Goal: Transaction & Acquisition: Purchase product/service

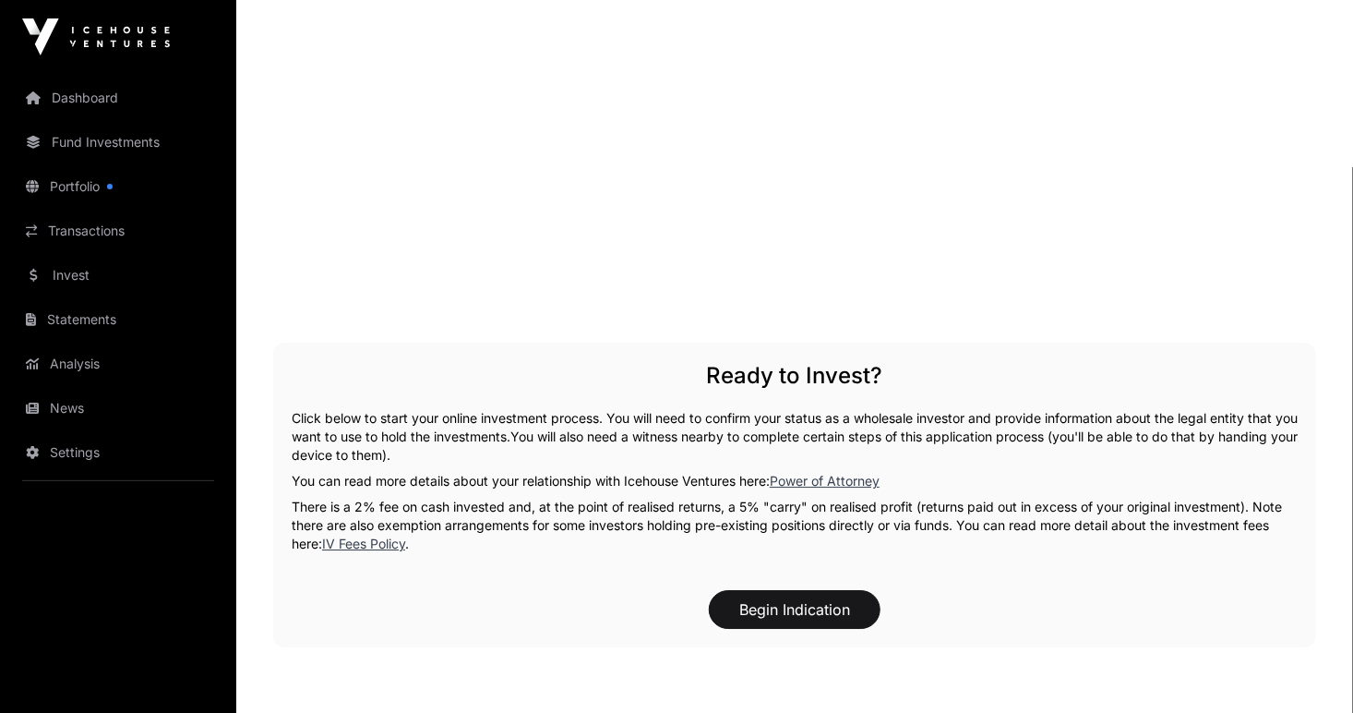
scroll to position [2772, 0]
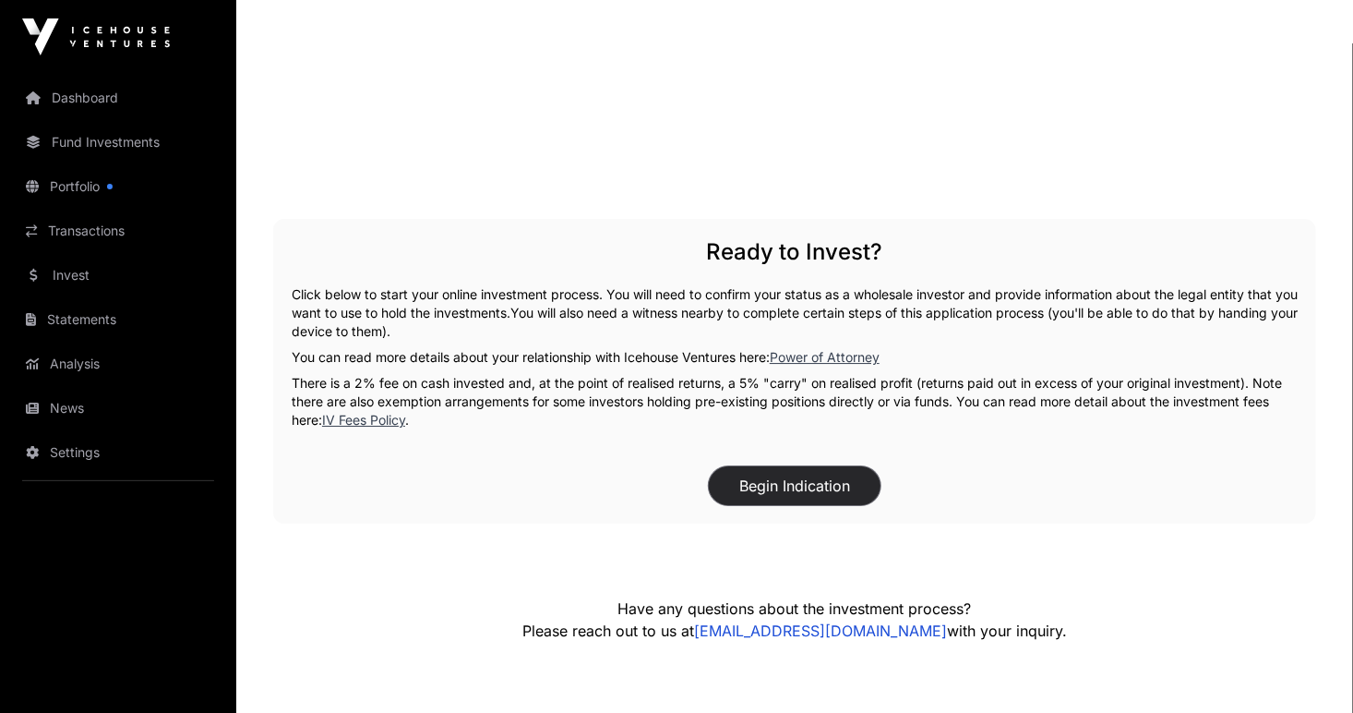
click at [776, 466] on button "Begin Indication" at bounding box center [795, 485] width 172 height 39
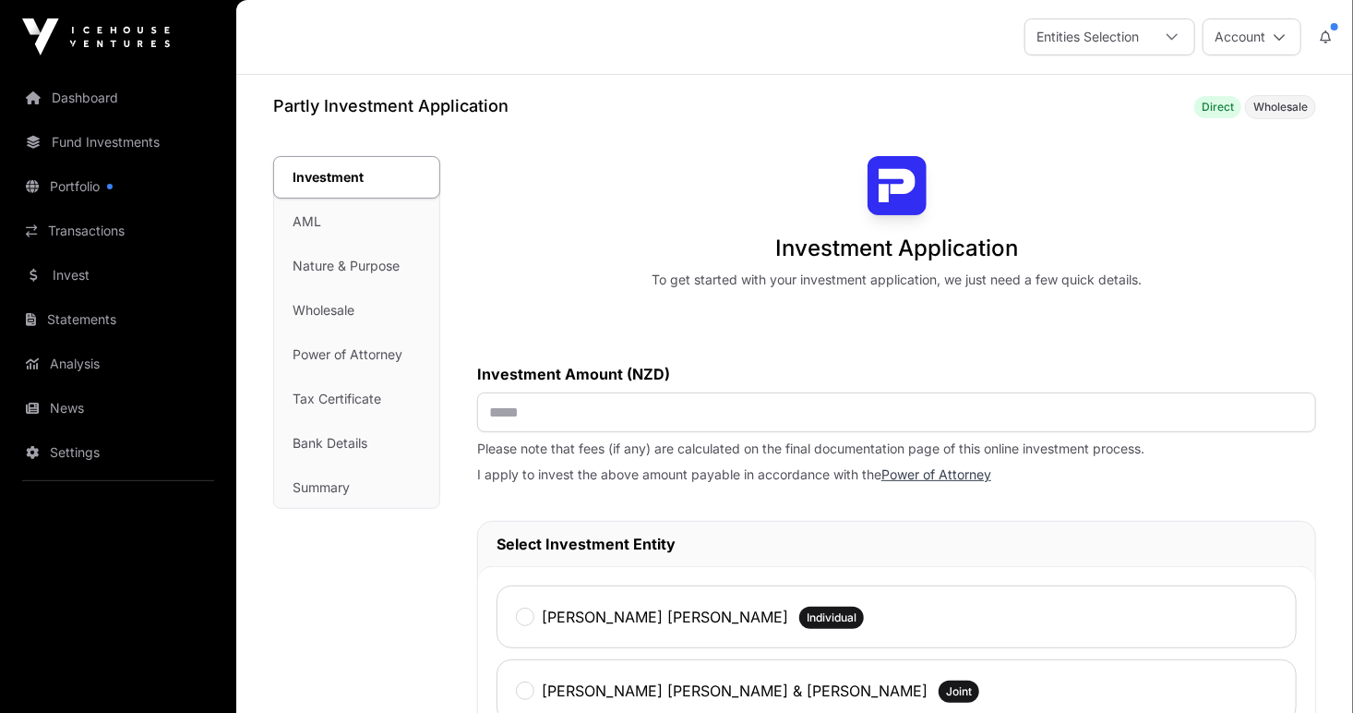
click at [302, 216] on div "Investment AML Nature & Purpose Wholesale Power of Attorney Tax Certificate Ban…" at bounding box center [356, 332] width 165 height 351
click at [337, 266] on div "Investment AML Nature & Purpose Wholesale Power of Attorney Tax Certificate Ban…" at bounding box center [356, 332] width 165 height 351
click at [87, 181] on link "Portfolio" at bounding box center [118, 186] width 207 height 41
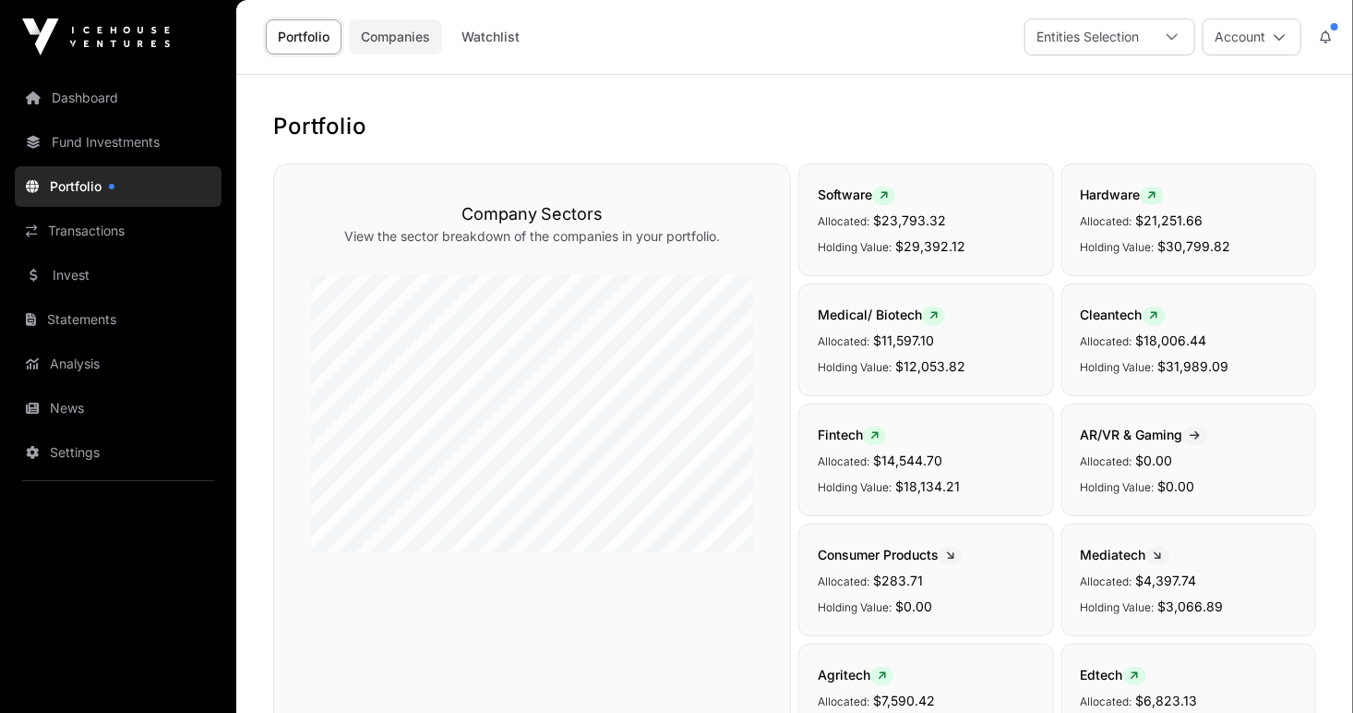
click at [401, 35] on link "Companies" at bounding box center [395, 36] width 93 height 35
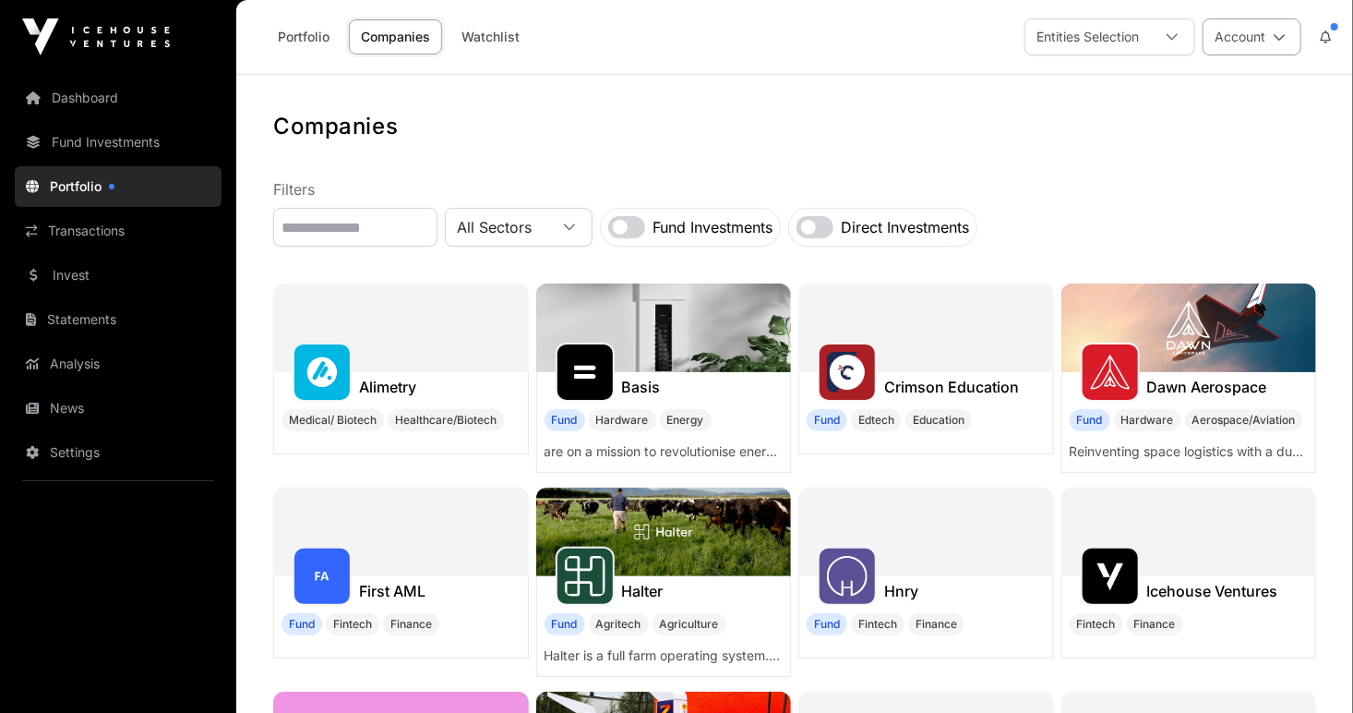
click at [1278, 33] on icon at bounding box center [1279, 36] width 13 height 13
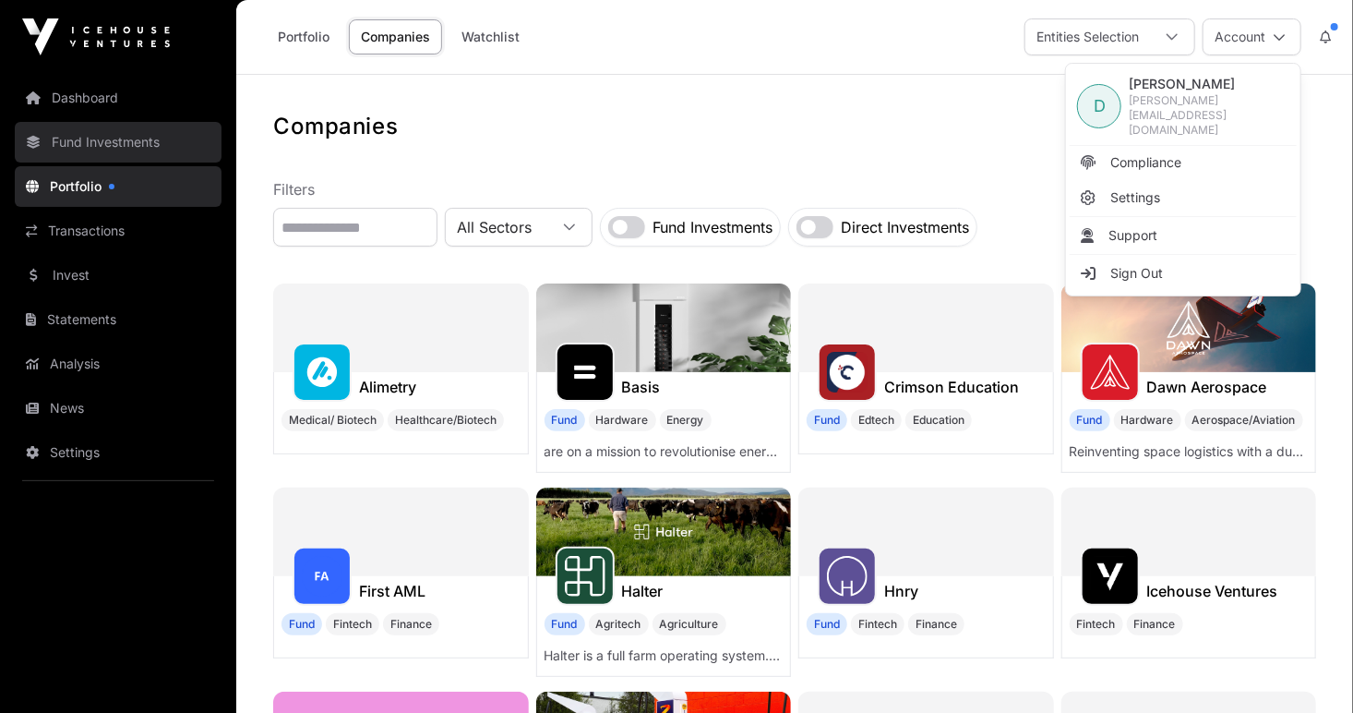
click at [135, 144] on link "Fund Investments" at bounding box center [118, 142] width 207 height 41
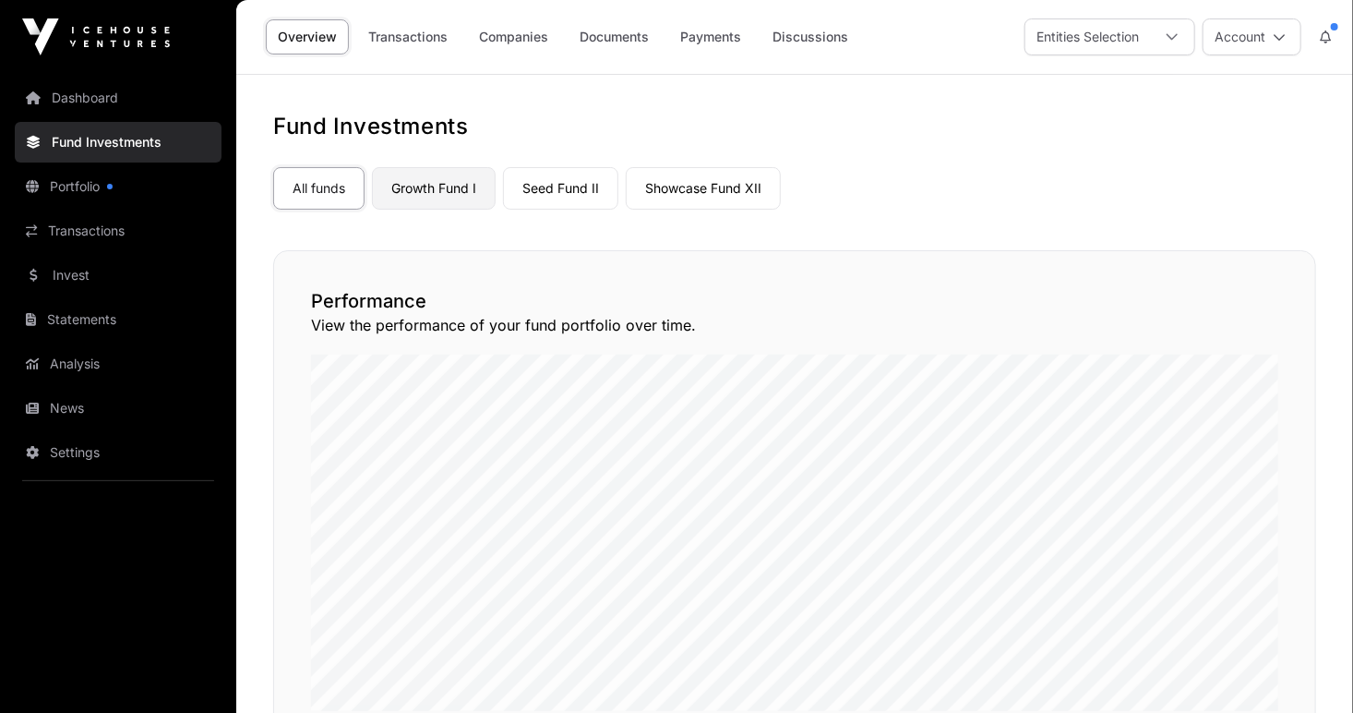
click at [426, 189] on link "Growth Fund I" at bounding box center [434, 188] width 124 height 42
click at [426, 191] on link "Growth Fund I" at bounding box center [434, 188] width 124 height 42
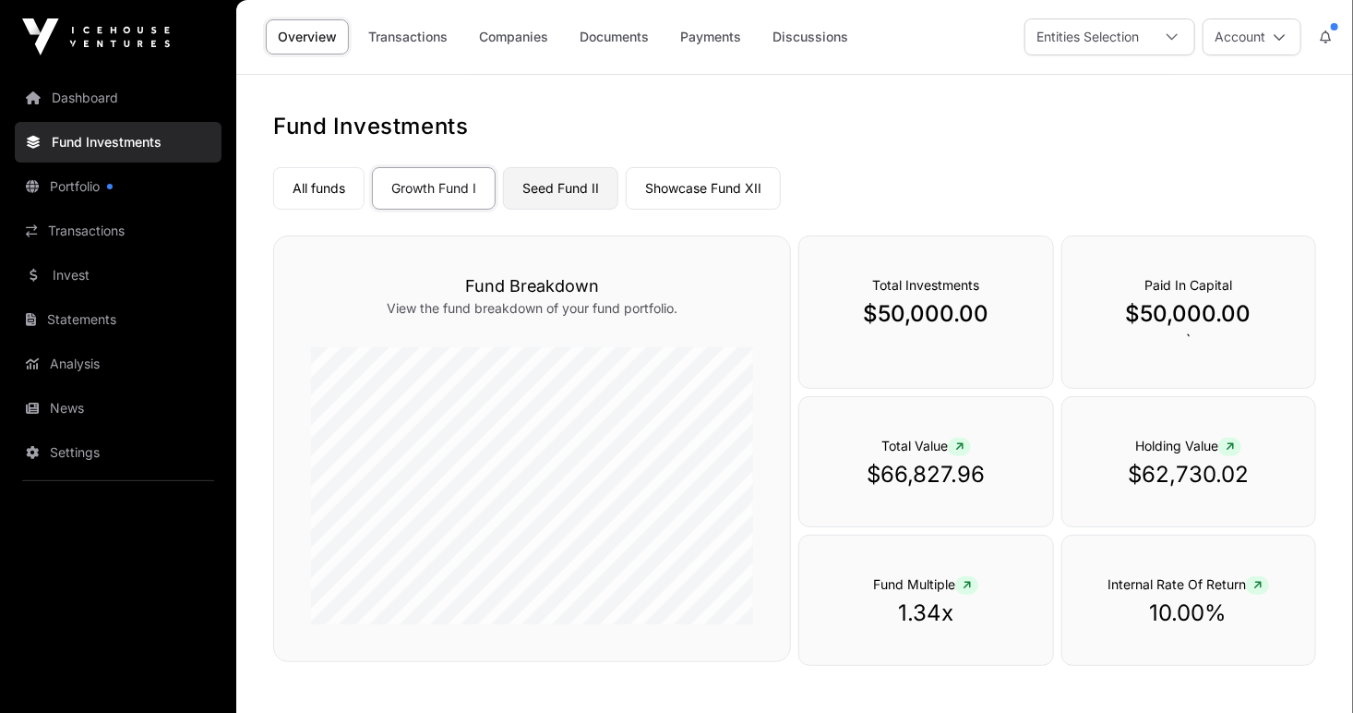
click at [548, 182] on link "Seed Fund II" at bounding box center [560, 188] width 115 height 42
click at [690, 191] on link "Showcase Fund XII" at bounding box center [703, 188] width 155 height 42
click at [94, 145] on link "Fund Investments" at bounding box center [118, 142] width 207 height 41
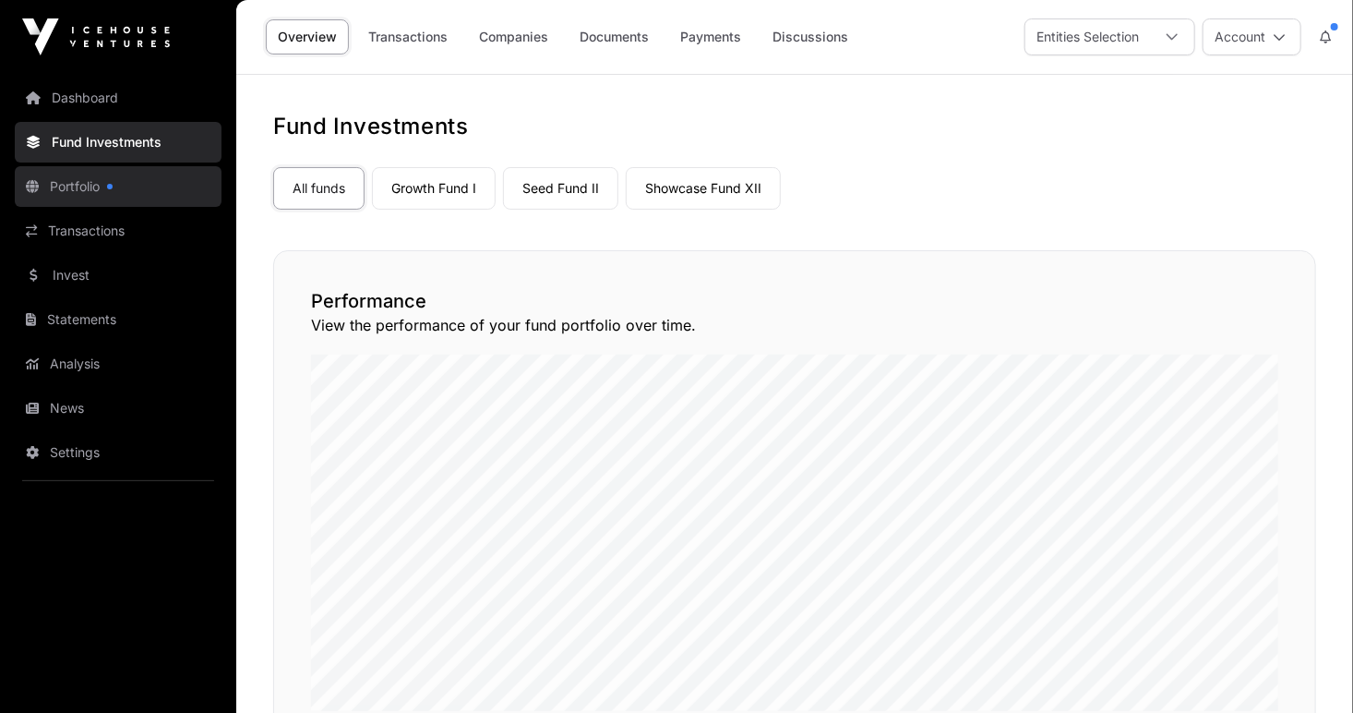
click at [61, 185] on link "Portfolio" at bounding box center [118, 186] width 207 height 41
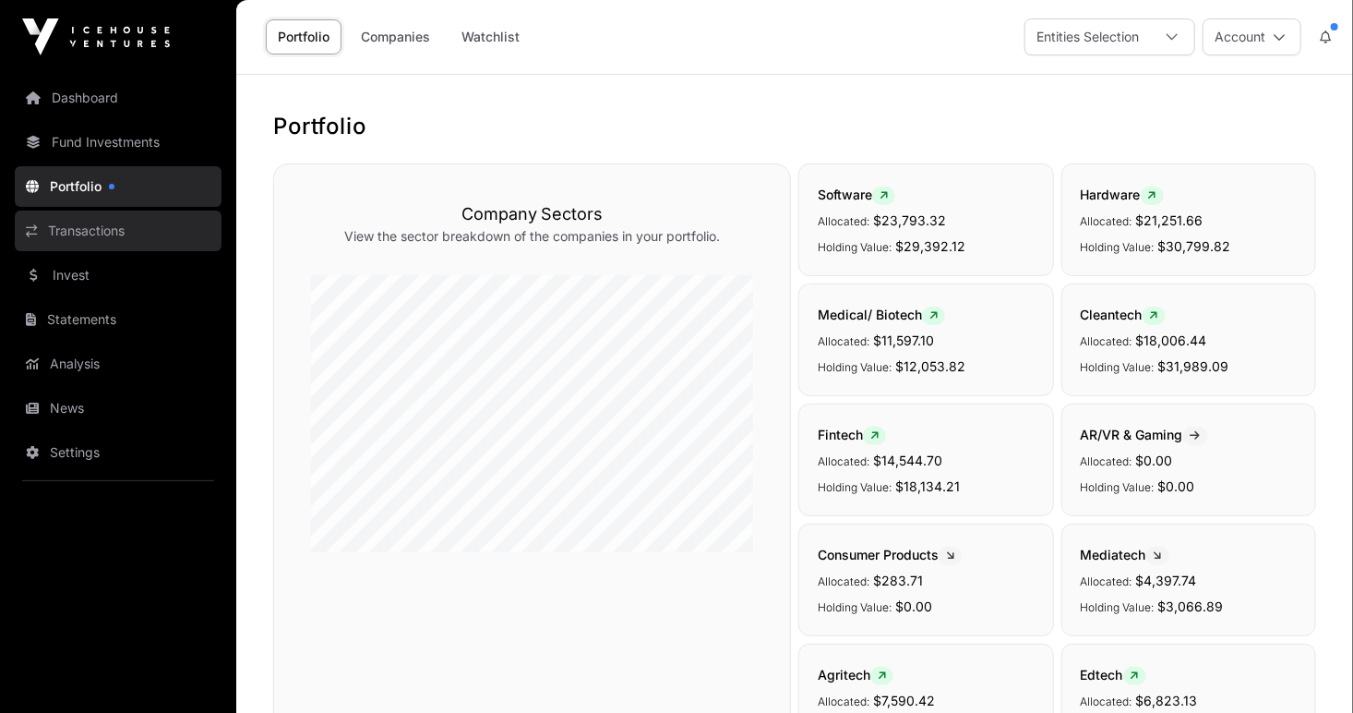
click at [80, 229] on link "Transactions" at bounding box center [118, 230] width 207 height 41
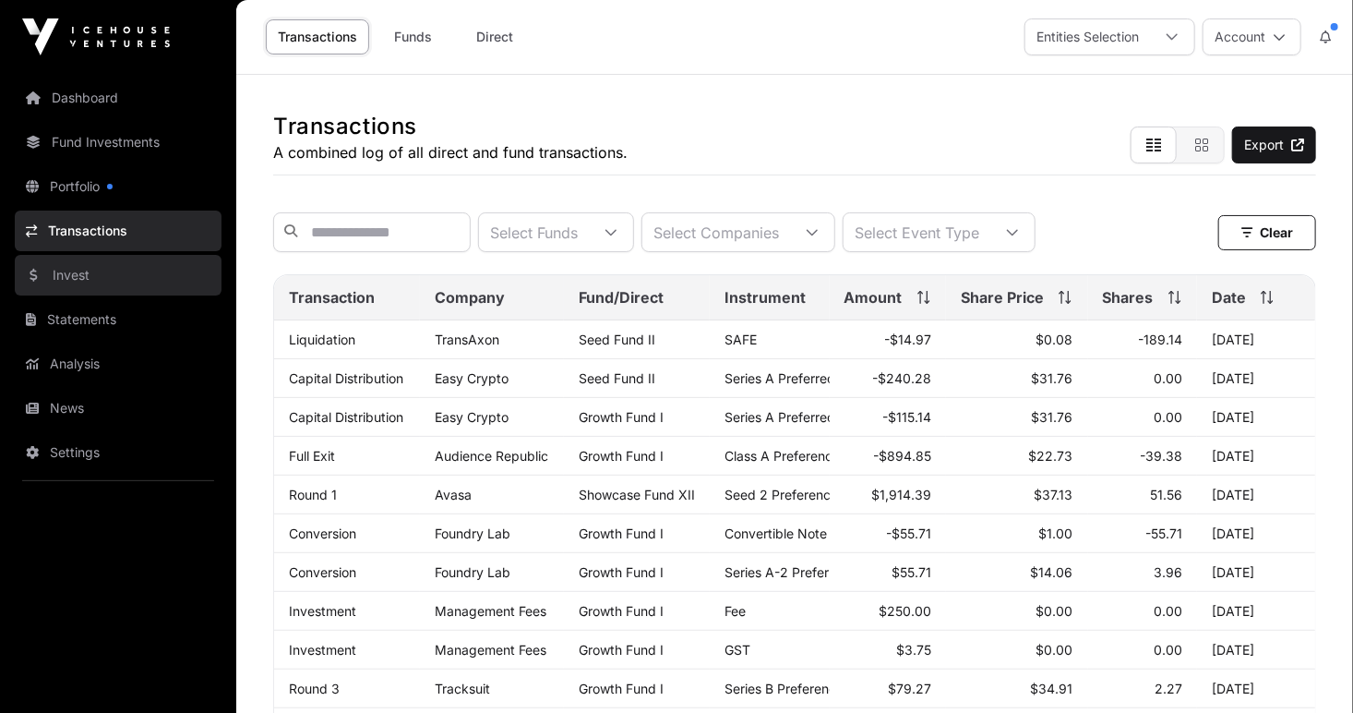
click at [64, 276] on link "Invest" at bounding box center [118, 275] width 207 height 41
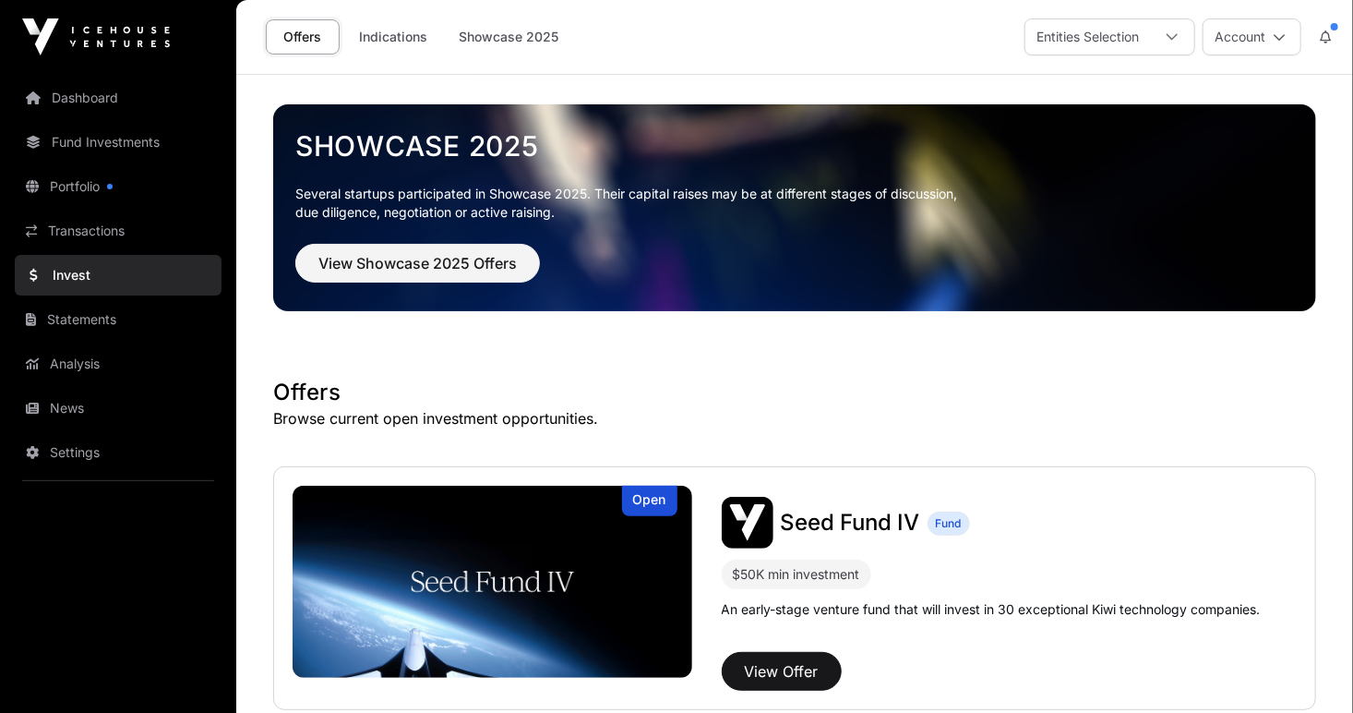
click at [64, 276] on link "Invest" at bounding box center [118, 275] width 207 height 41
click at [389, 266] on span "View Showcase 2025 Offers" at bounding box center [417, 263] width 198 height 22
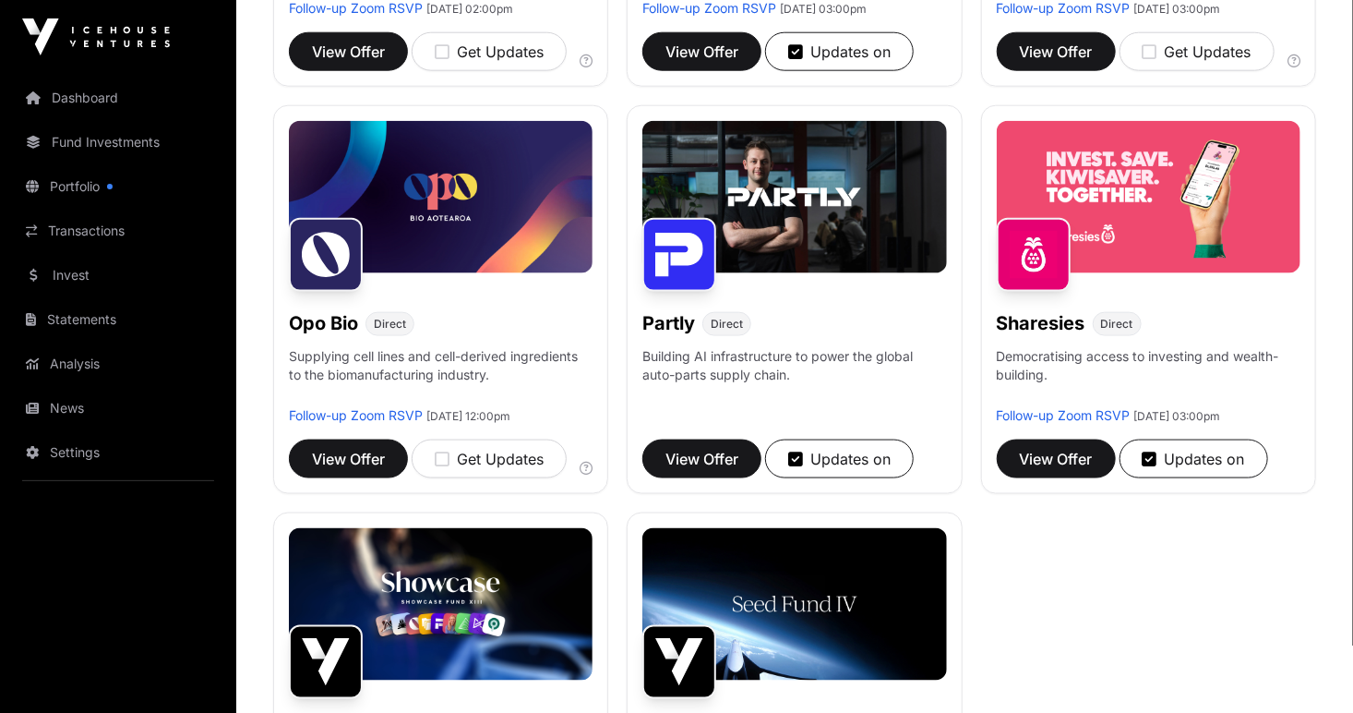
scroll to position [1145, 0]
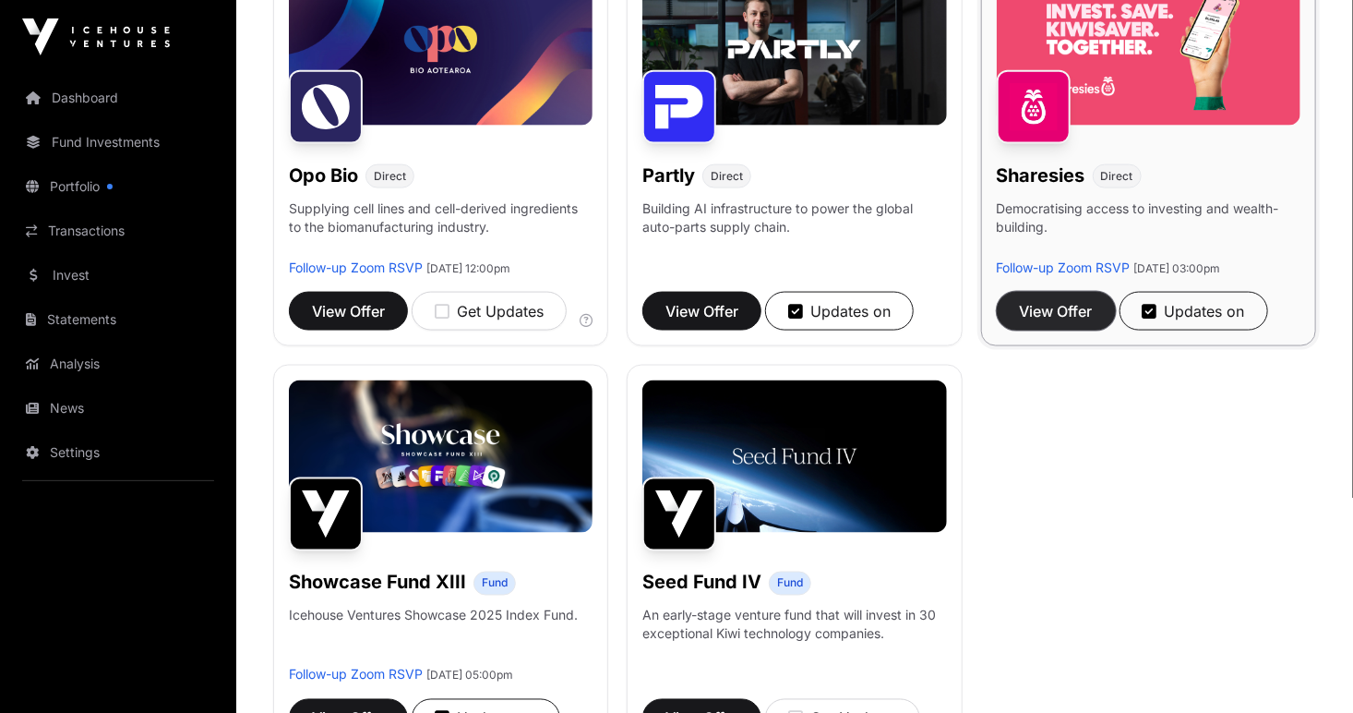
click at [1045, 312] on span "View Offer" at bounding box center [1056, 311] width 73 height 22
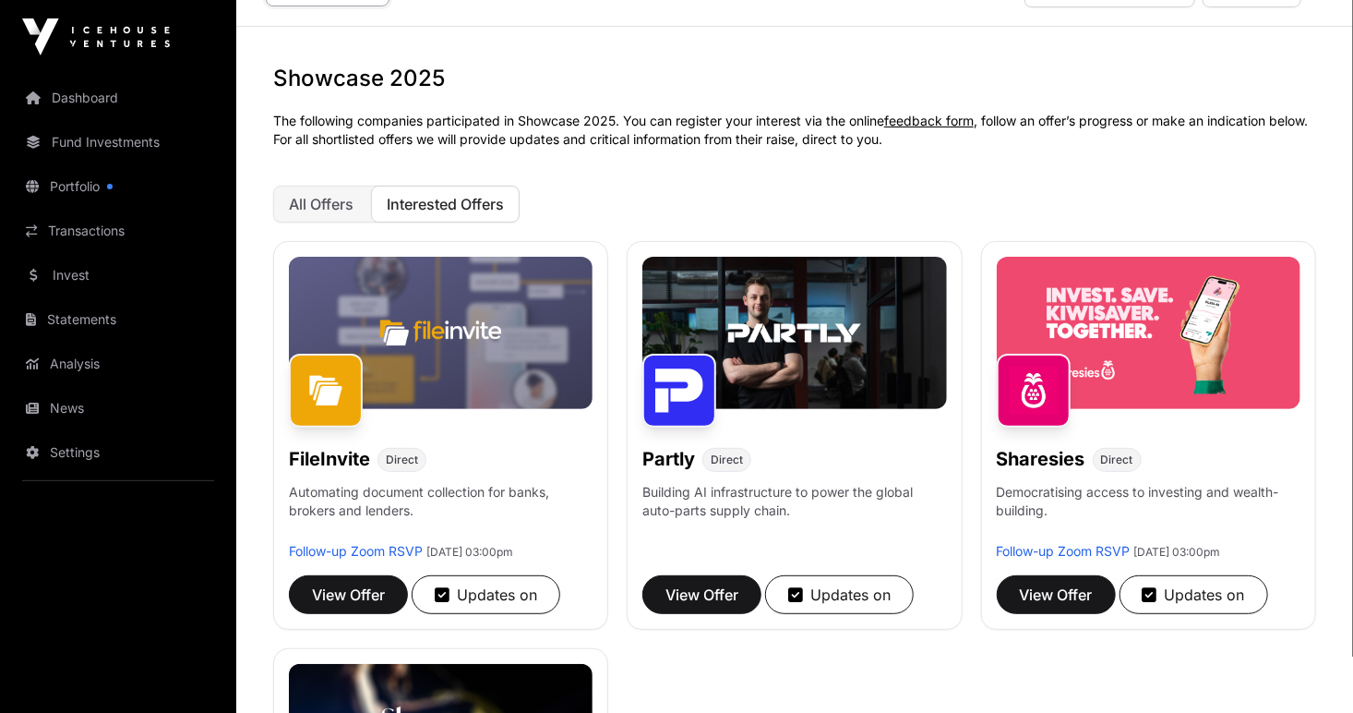
scroll to position [36, 0]
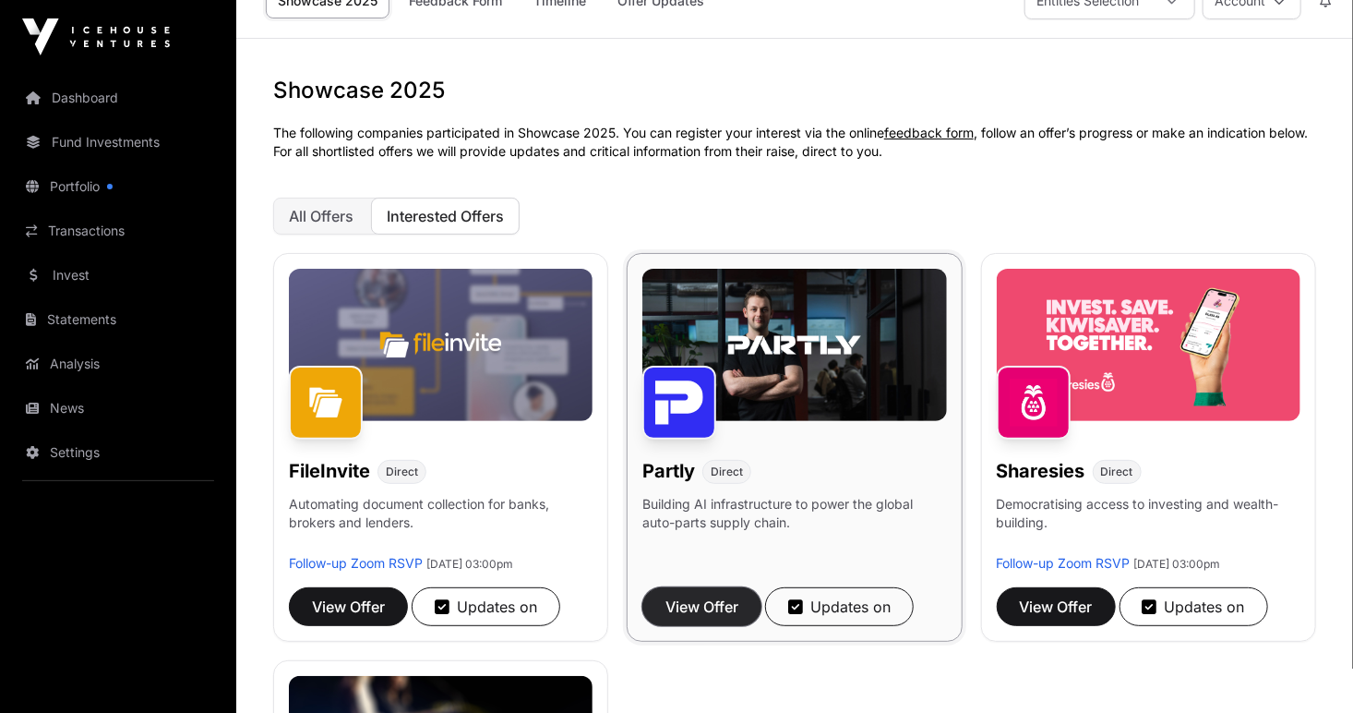
click at [713, 606] on span "View Offer" at bounding box center [702, 606] width 73 height 22
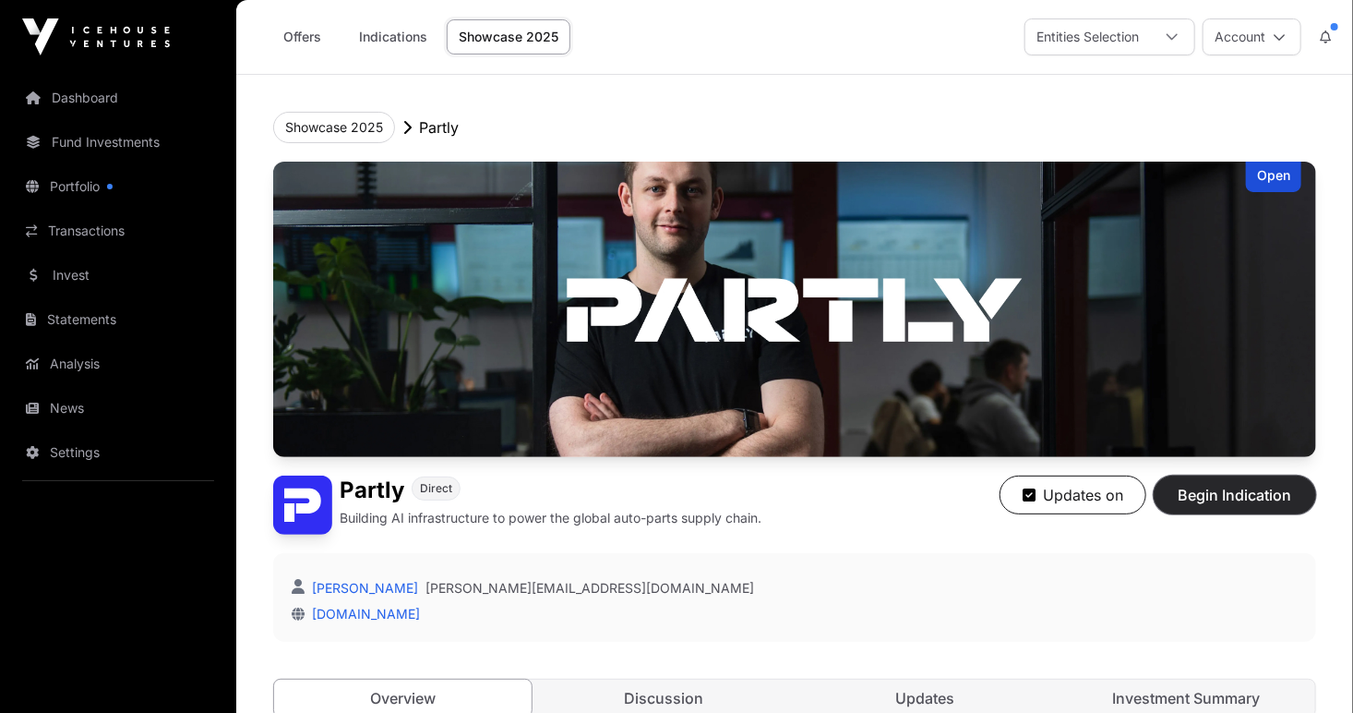
click at [1226, 502] on span "Begin Indication" at bounding box center [1235, 495] width 116 height 22
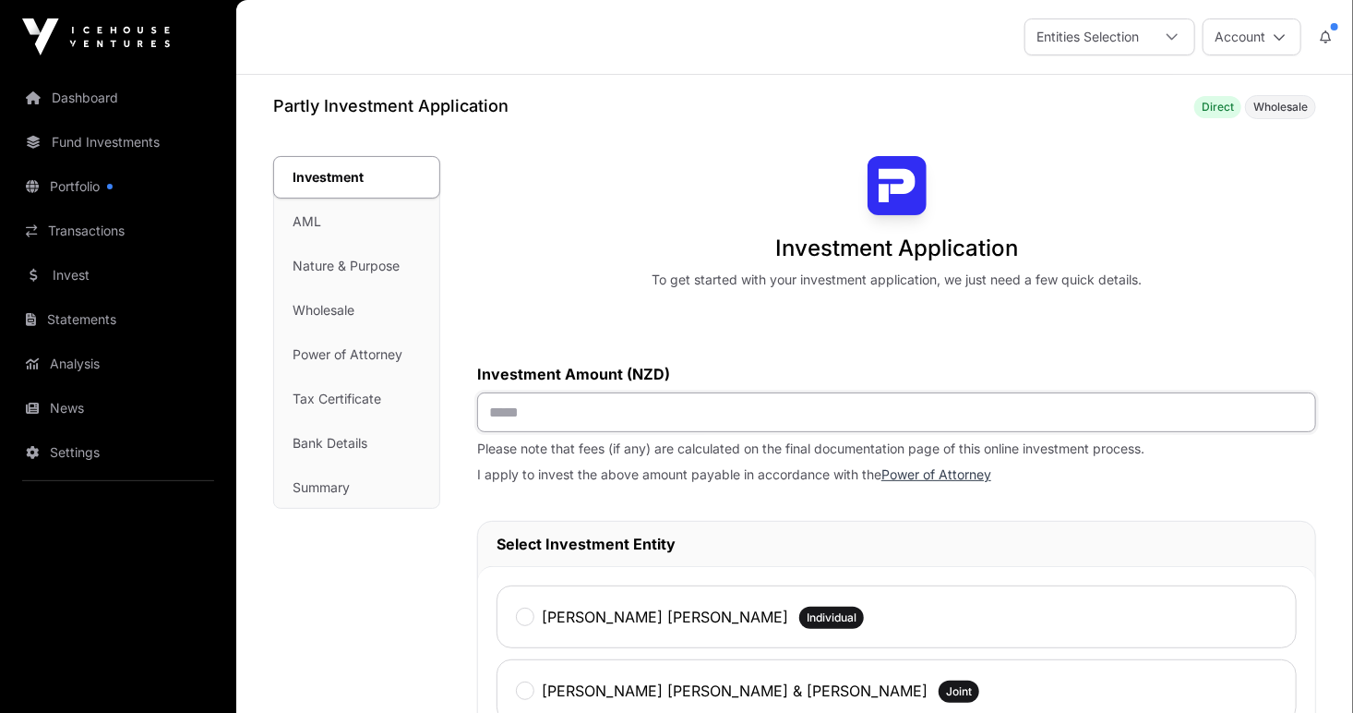
click at [514, 415] on input "text" at bounding box center [896, 412] width 839 height 40
type input "*******"
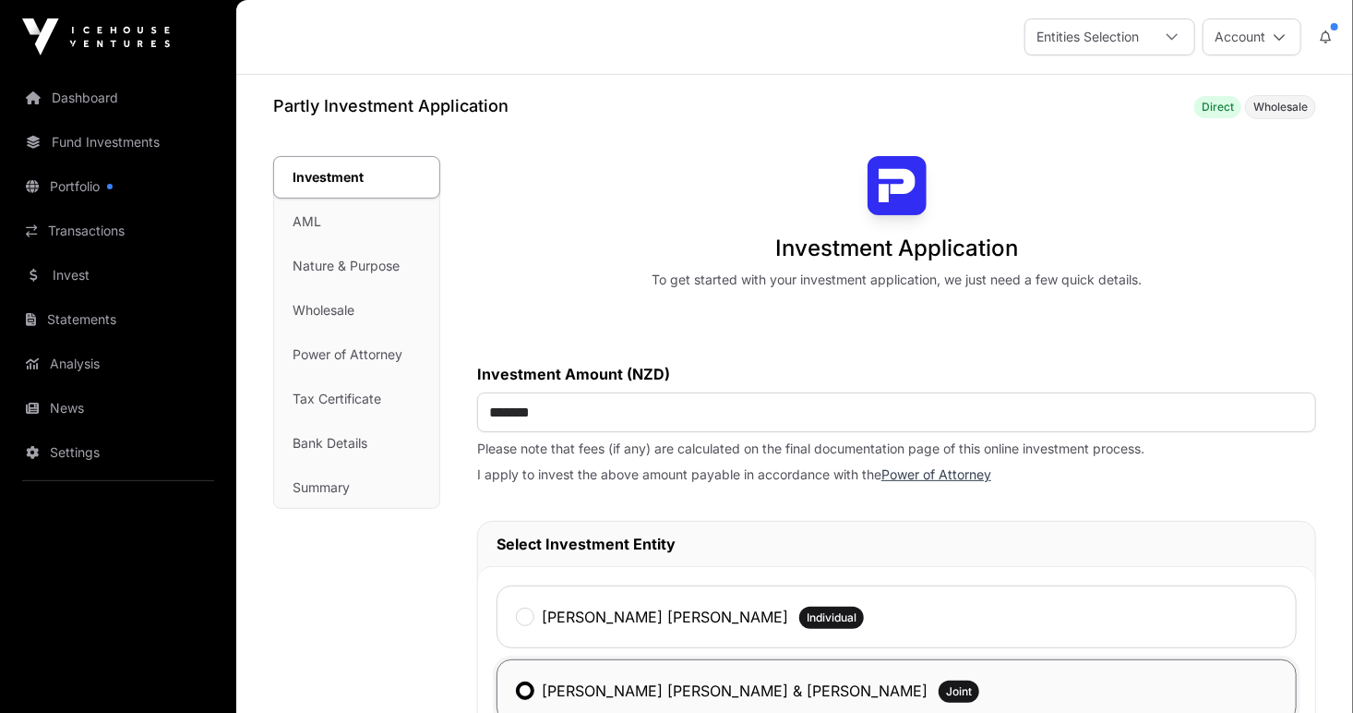
click at [1277, 114] on span "Wholesale" at bounding box center [1280, 107] width 71 height 24
click at [1147, 109] on div "Partly Investment Application Direct Wholesale" at bounding box center [794, 106] width 1043 height 26
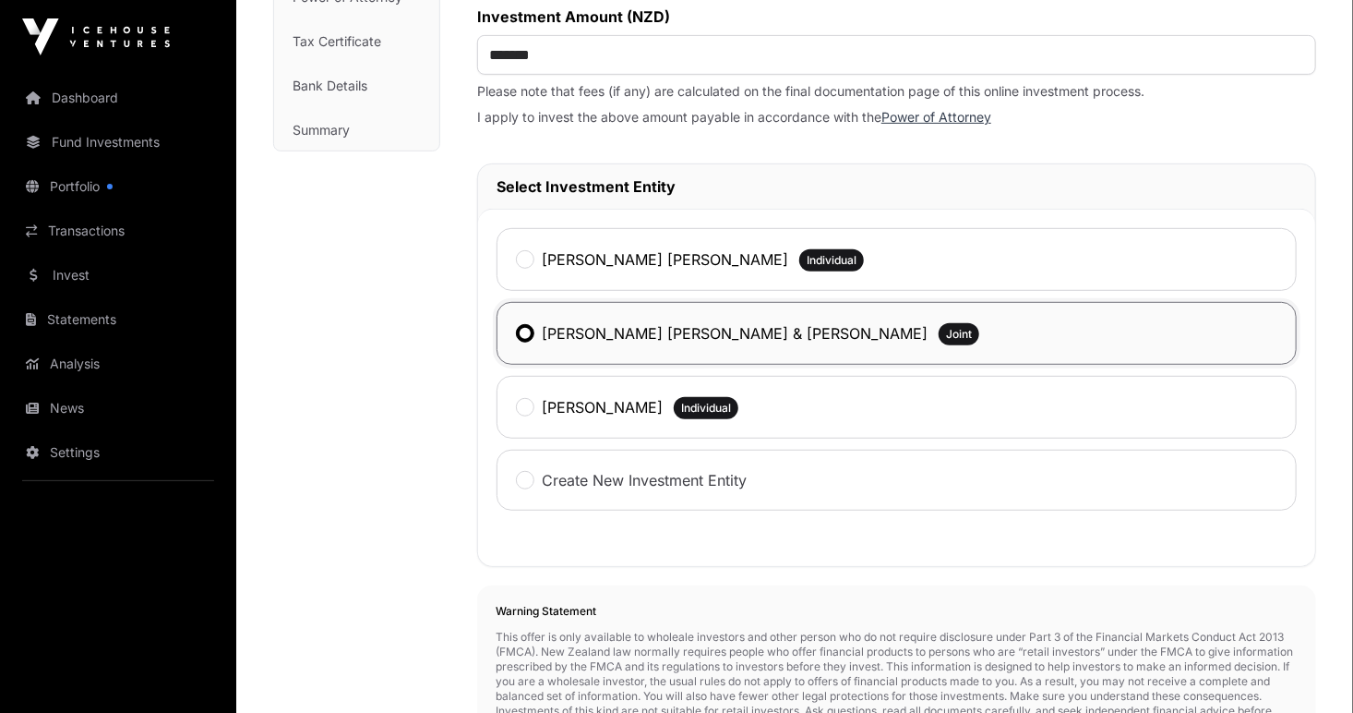
scroll to position [431, 0]
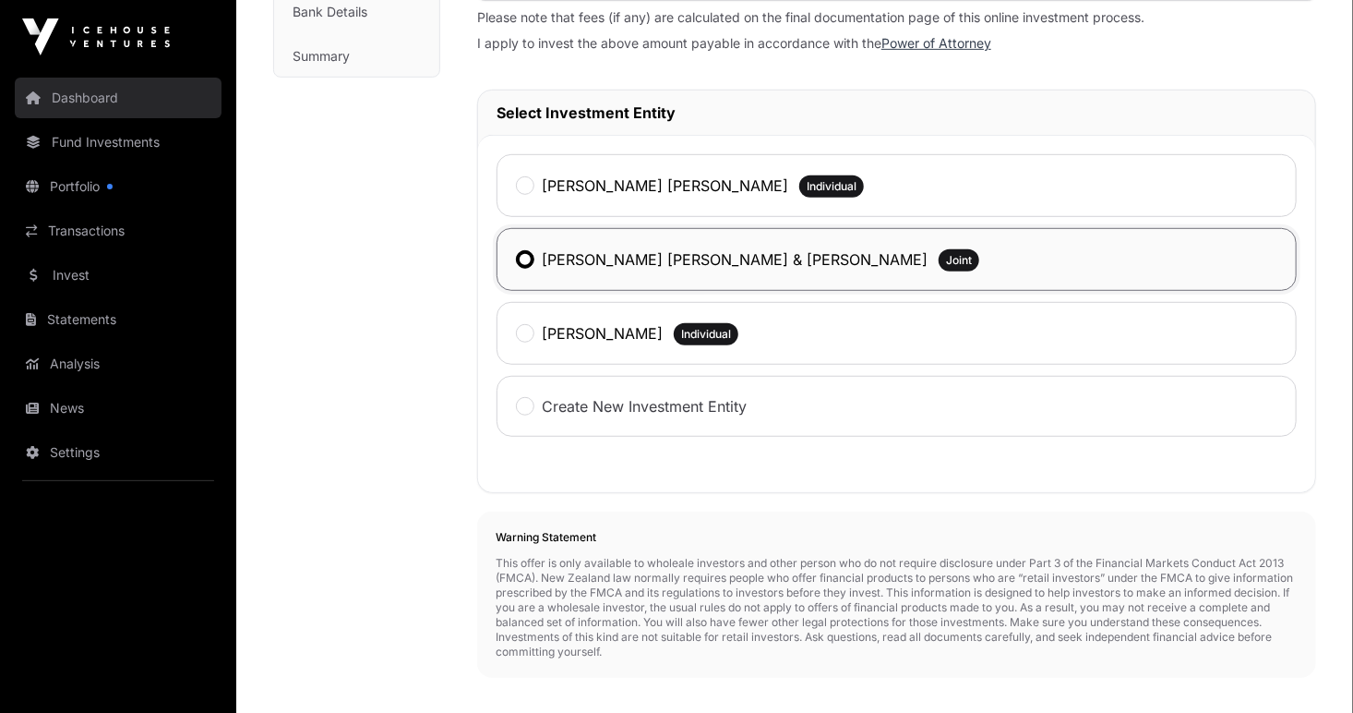
click at [96, 110] on link "Dashboard" at bounding box center [118, 98] width 207 height 41
